Goal: Check status

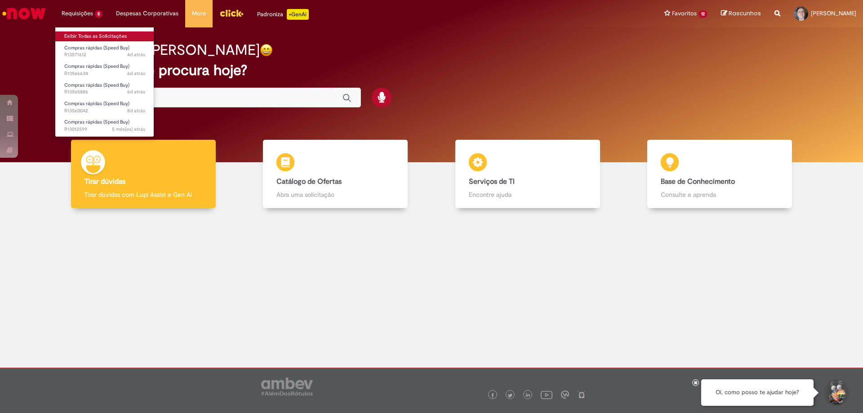
click at [102, 39] on link "Exibir Todas as Solicitações" at bounding box center [104, 36] width 99 height 10
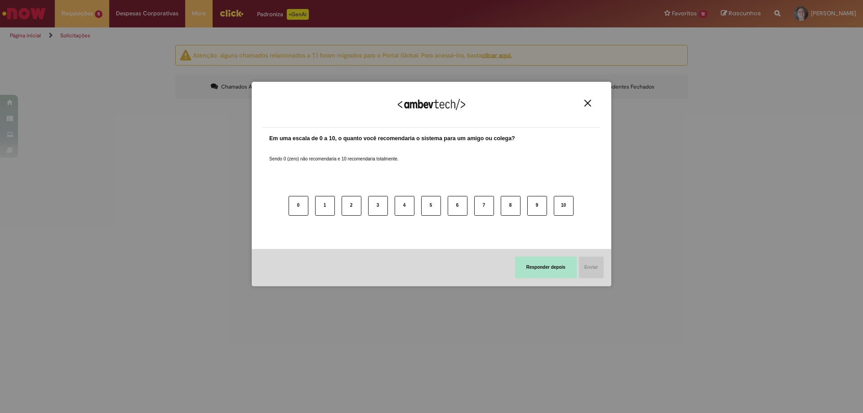
click at [544, 269] on button "Responder depois" at bounding box center [546, 268] width 62 height 22
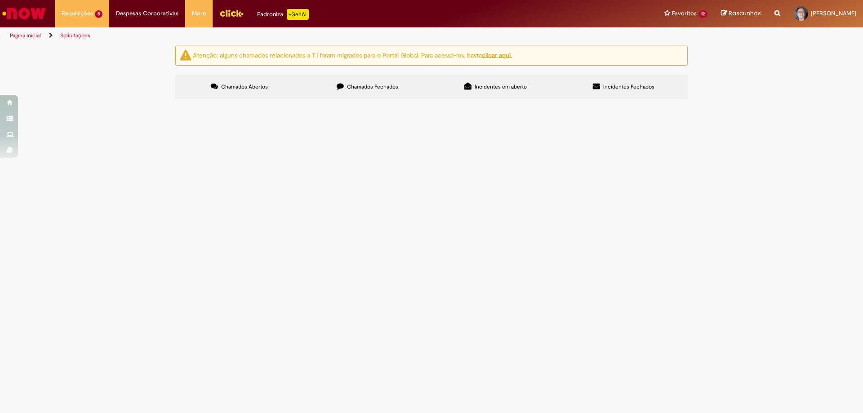
click at [0, 0] on span "sensores" at bounding box center [0, 0] width 0 height 0
click at [0, 0] on span "R13565886" at bounding box center [0, 0] width 0 height 0
click at [0, 0] on td "Compras rápidas (Speed Buy)" at bounding box center [0, 0] width 0 height 0
click at [0, 0] on span "R13565886" at bounding box center [0, 0] width 0 height 0
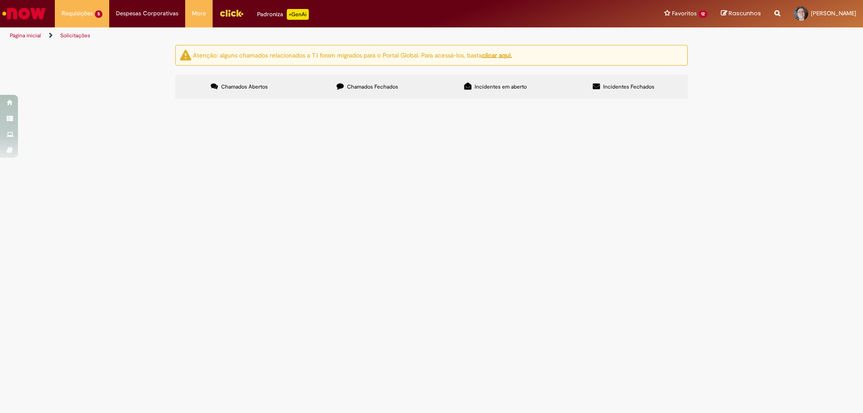
click at [0, 0] on span "R13565886" at bounding box center [0, 0] width 0 height 0
click at [114, 102] on div "Atenção: alguns chamados relacionados a T.I foram migrados para o Portal Global…" at bounding box center [431, 73] width 863 height 57
click at [0, 0] on span "R13565886" at bounding box center [0, 0] width 0 height 0
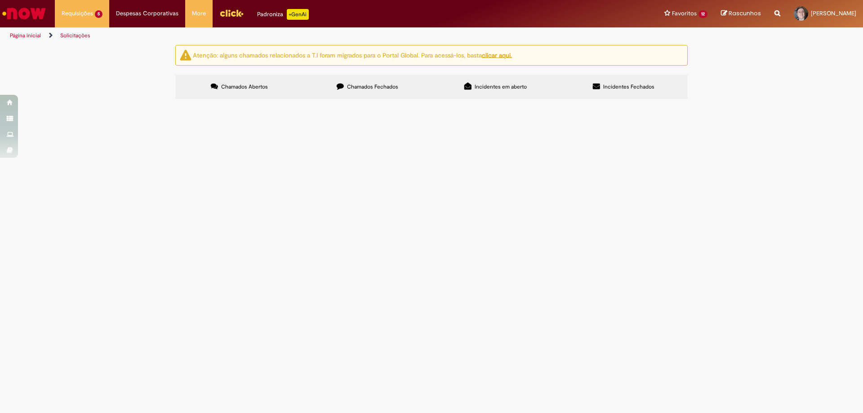
click at [127, 102] on div "Atenção: alguns chamados relacionados a T.I foram migrados para o Portal Global…" at bounding box center [431, 73] width 863 height 57
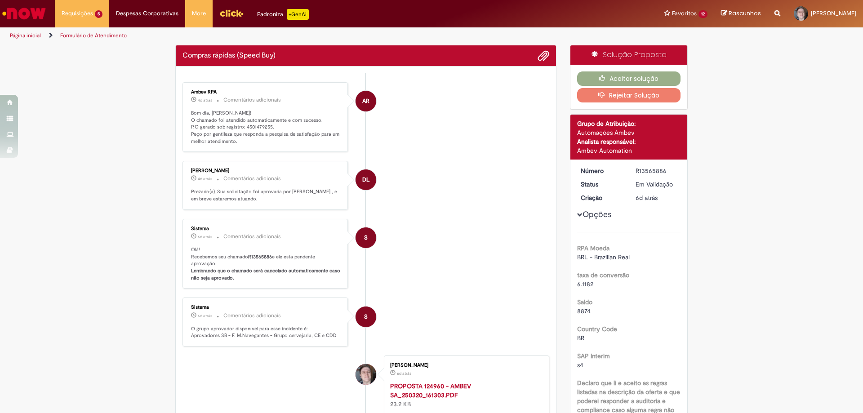
click at [260, 126] on p "Bom dia, [PERSON_NAME]! O chamado foi atendido automaticamente e com sucesso. P…" at bounding box center [266, 127] width 150 height 35
click at [260, 126] on ul "AR Ambev RPA 4d atrás 4 dias atrás Comentários adicionais Bom dia, [PERSON_NAME…" at bounding box center [365, 288] width 367 height 430
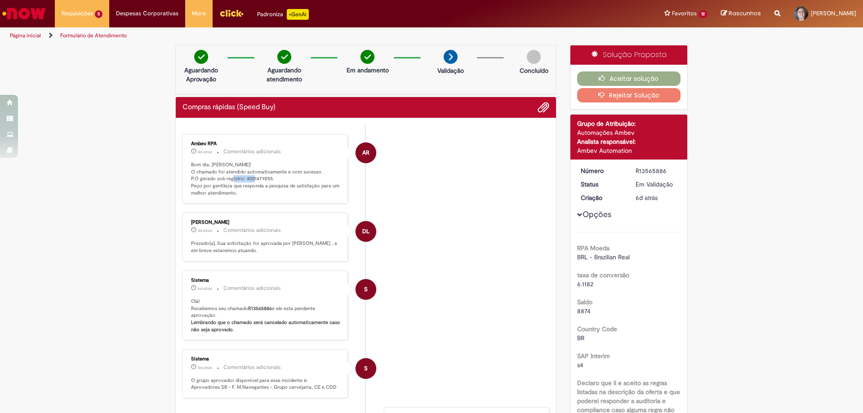
copy p "4501479255"
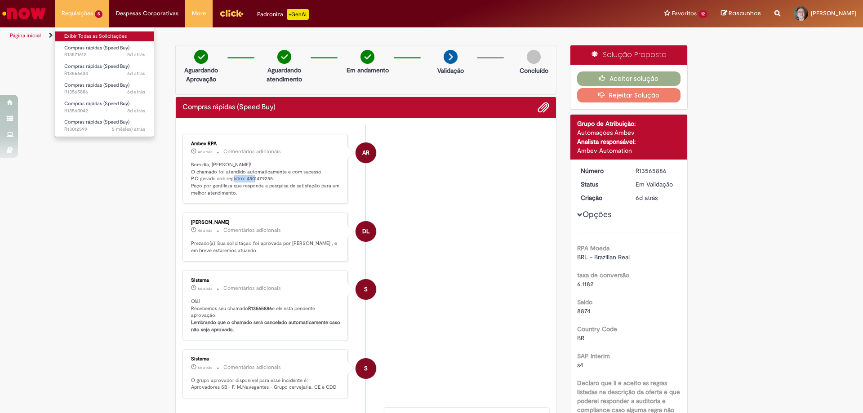
click at [95, 33] on link "Exibir Todas as Solicitações" at bounding box center [104, 36] width 99 height 10
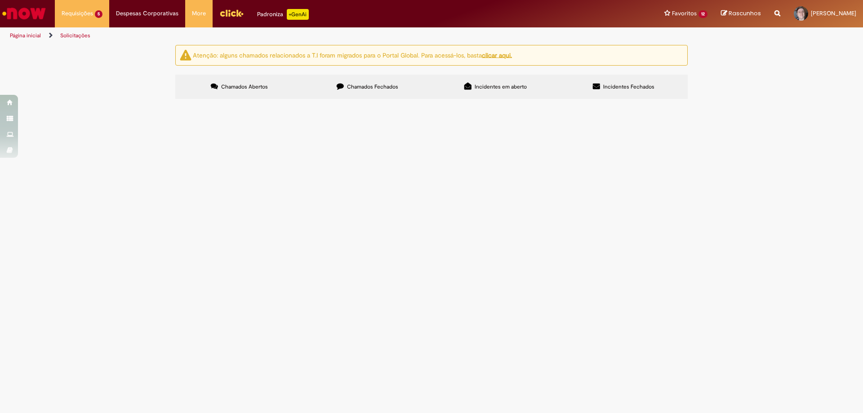
click at [0, 0] on span "R13571612" at bounding box center [0, 0] width 0 height 0
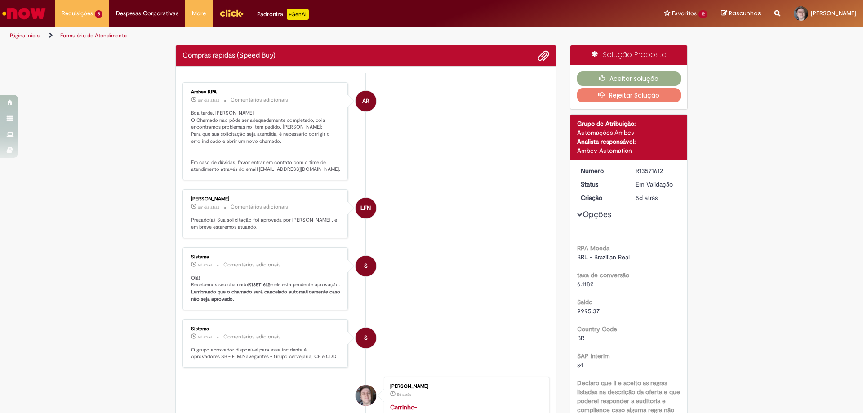
click at [200, 159] on p "Boa tarde, [PERSON_NAME]! O Chamado não pôde ser adequadamente completado, pois…" at bounding box center [266, 141] width 150 height 63
